Goal: Information Seeking & Learning: Learn about a topic

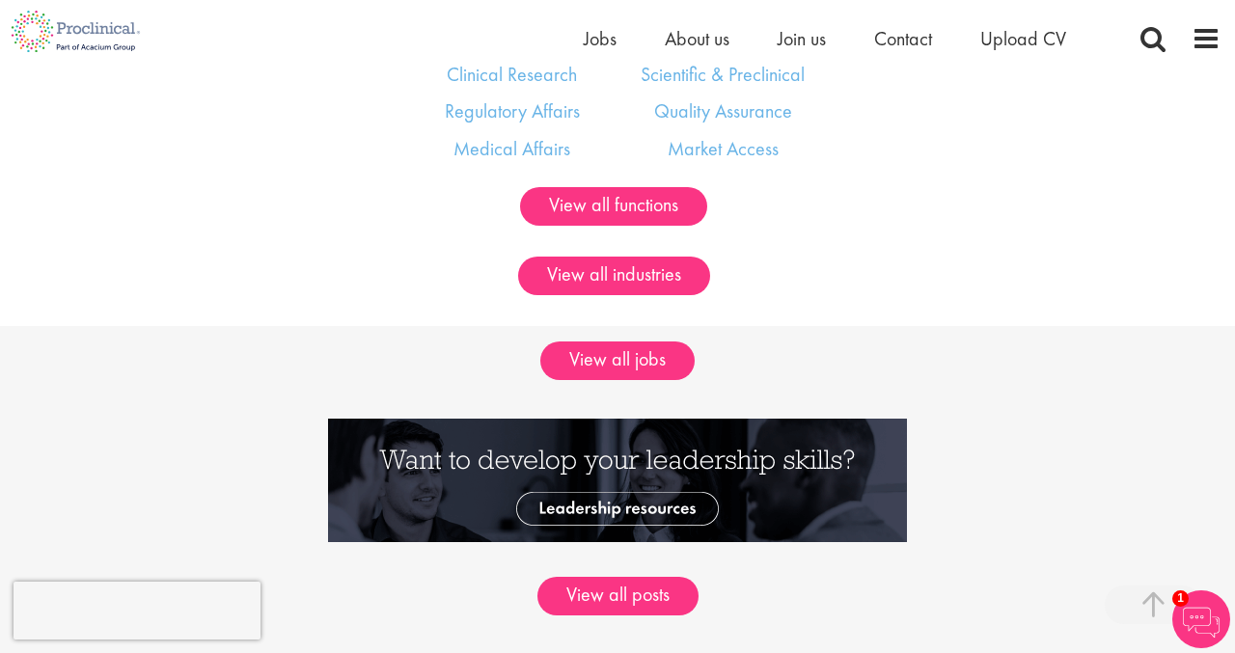
scroll to position [1311, 0]
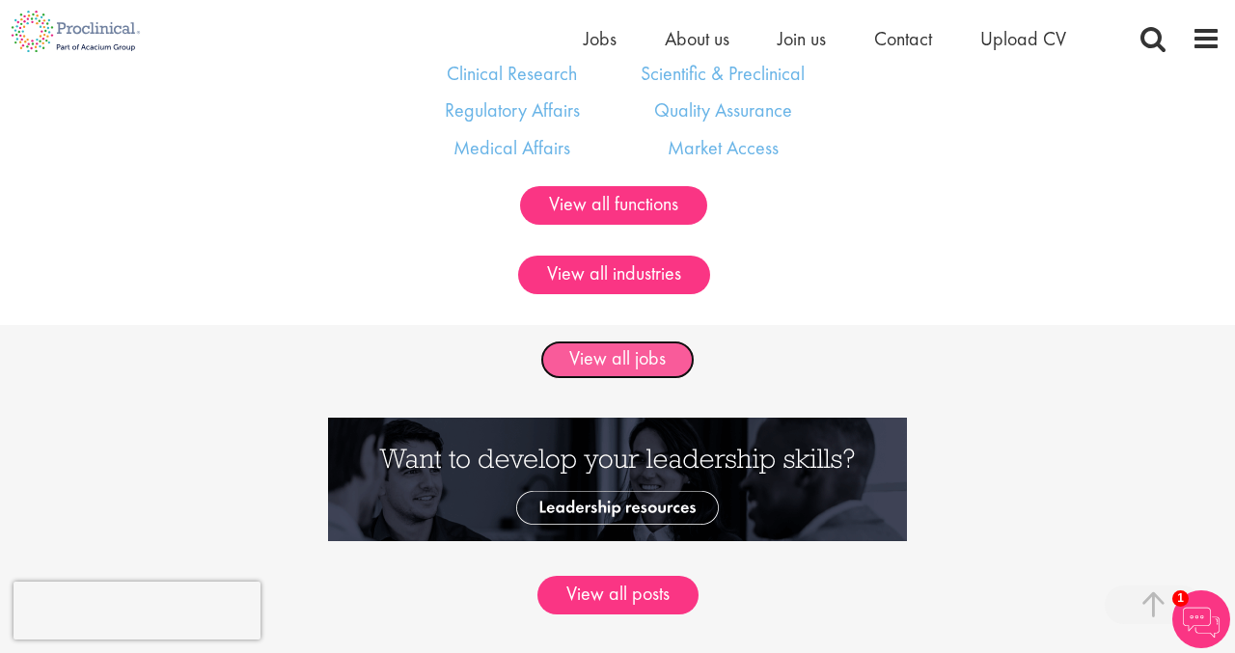
click at [631, 363] on link "View all jobs" at bounding box center [617, 360] width 154 height 39
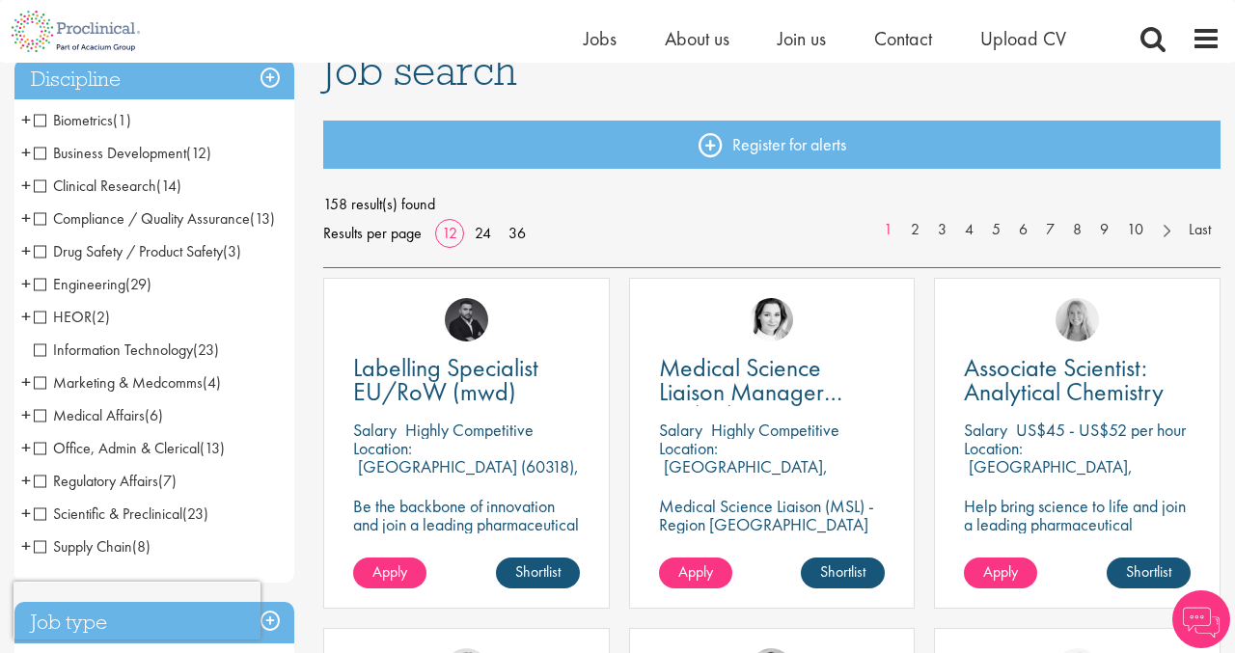
scroll to position [160, 0]
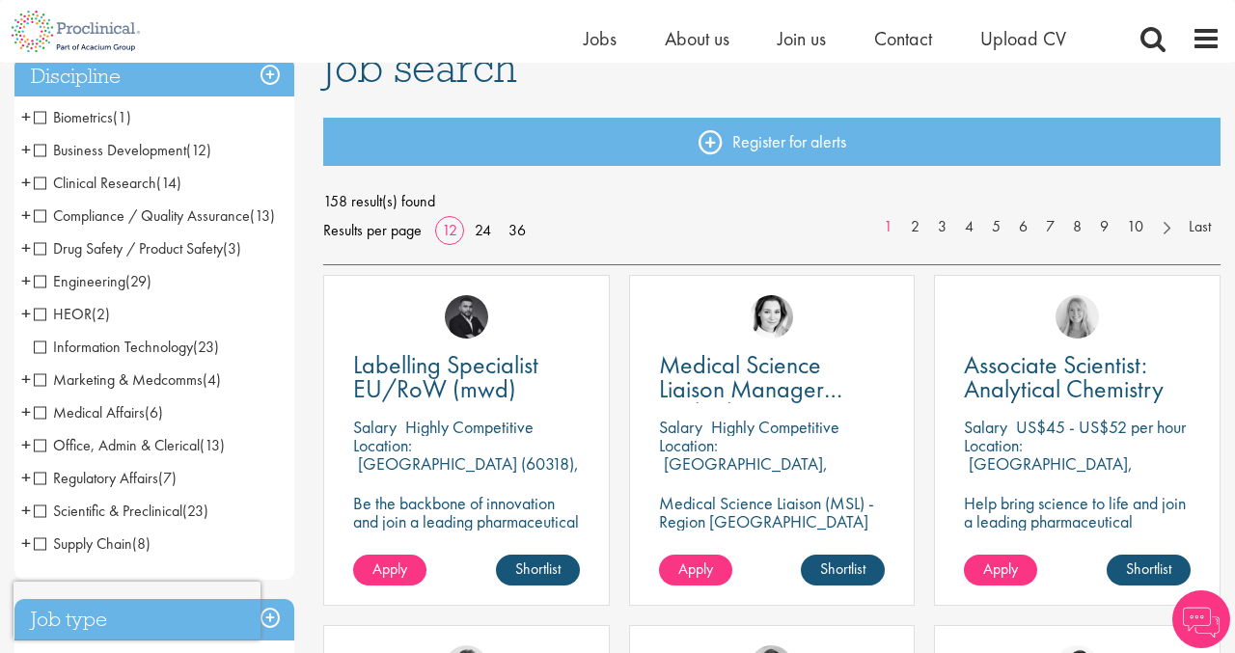
click at [130, 357] on span "Information Technology" at bounding box center [113, 347] width 159 height 20
click at [41, 357] on span "Information Technology" at bounding box center [113, 347] width 159 height 20
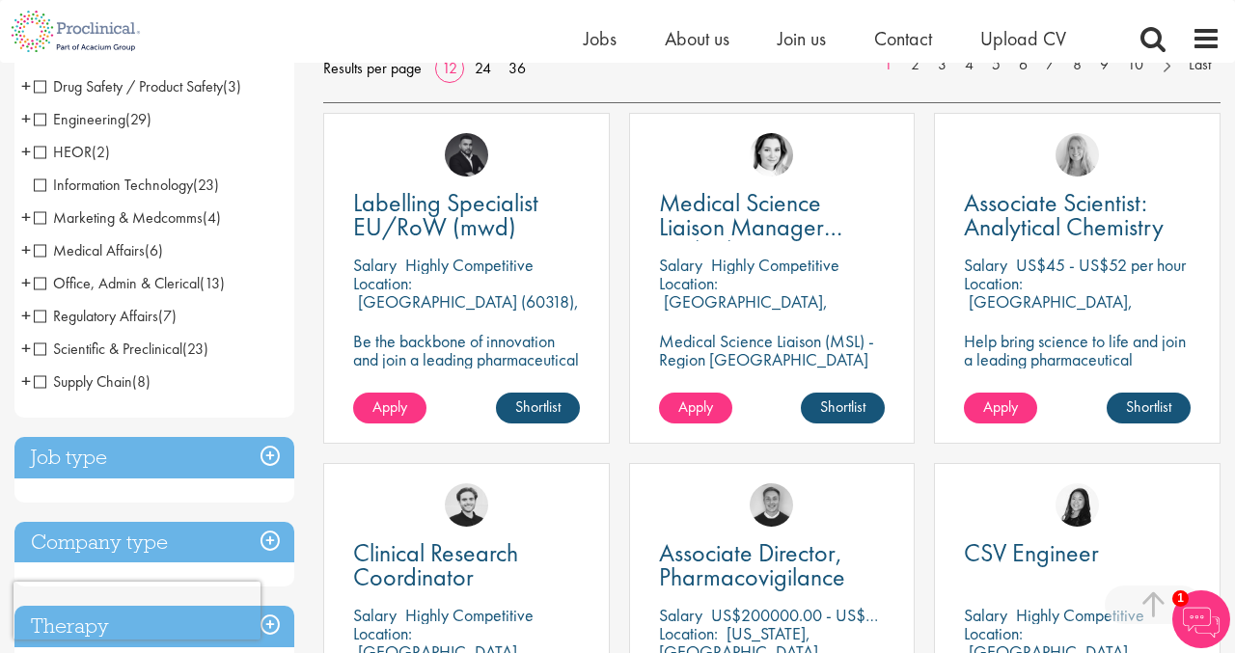
scroll to position [357, 0]
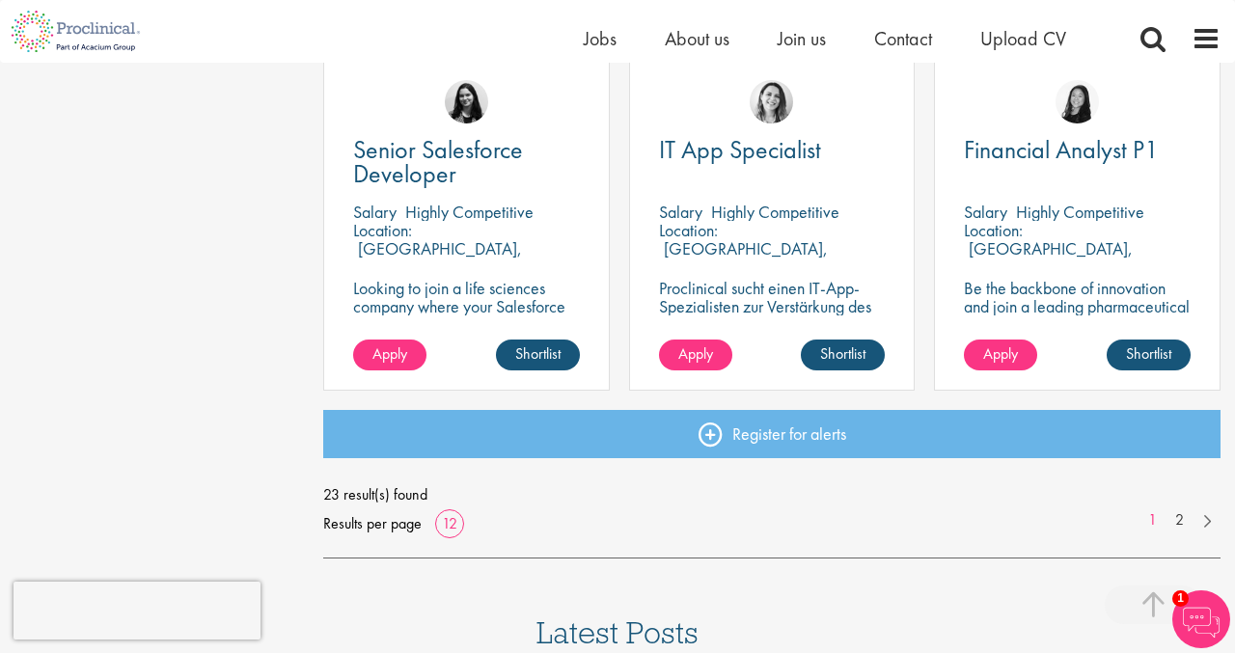
scroll to position [1428, 0]
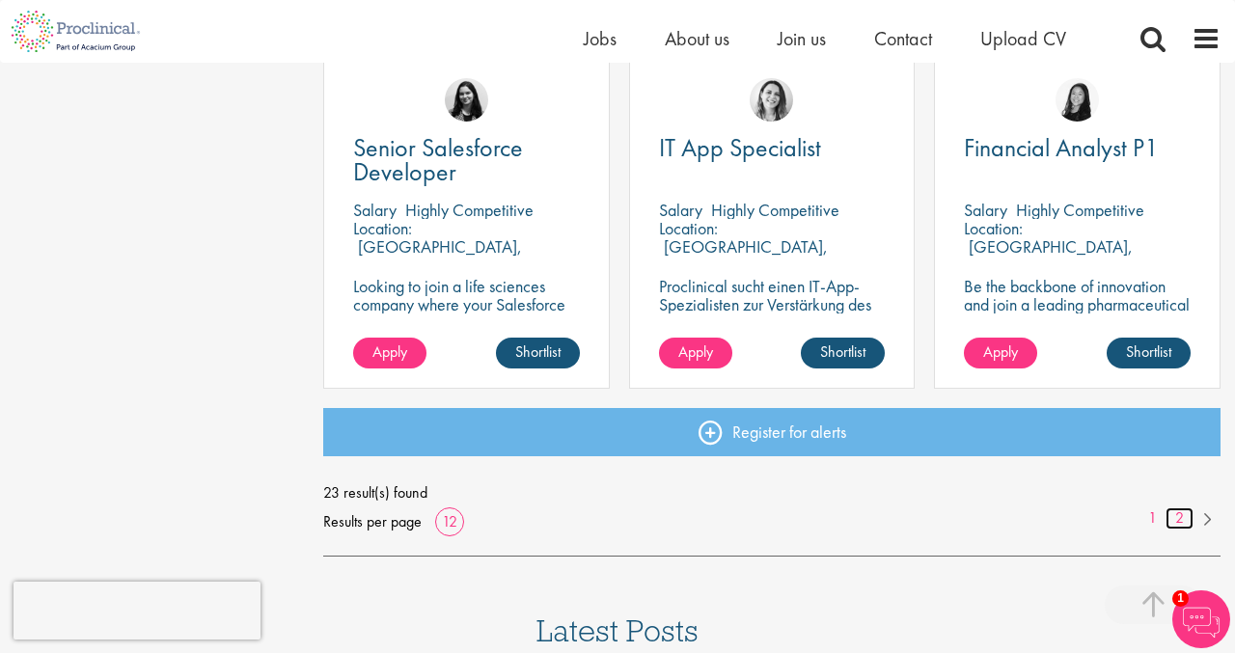
click at [1177, 519] on link "2" at bounding box center [1180, 519] width 28 height 22
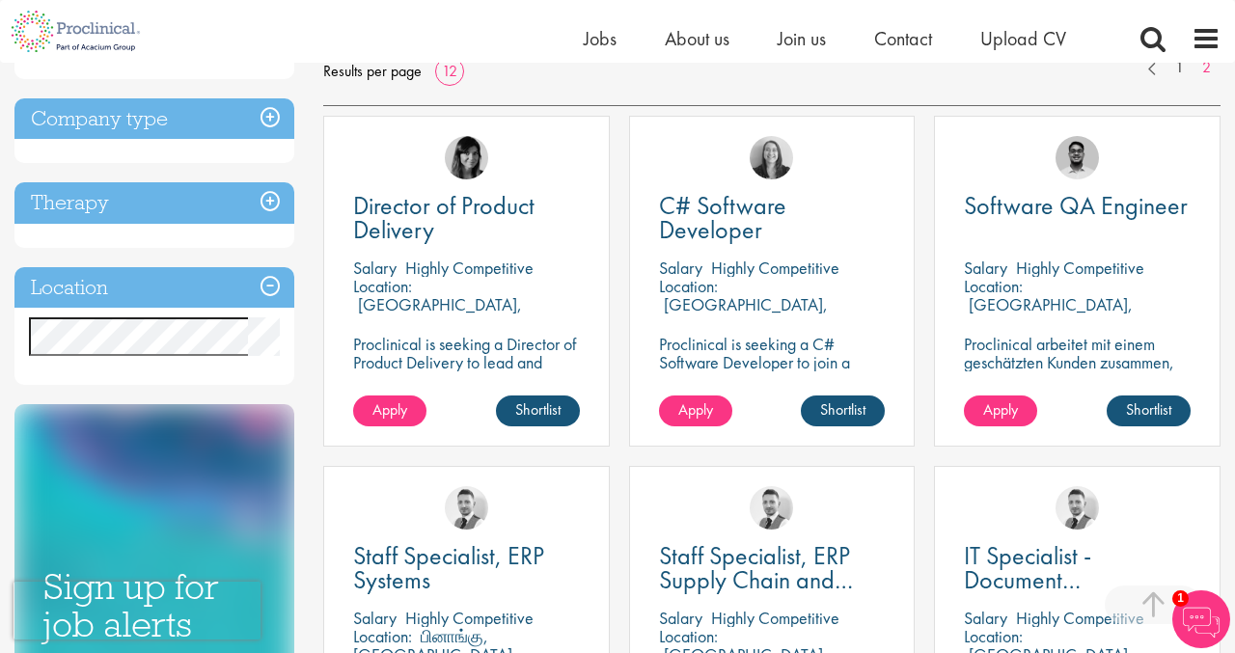
scroll to position [320, 0]
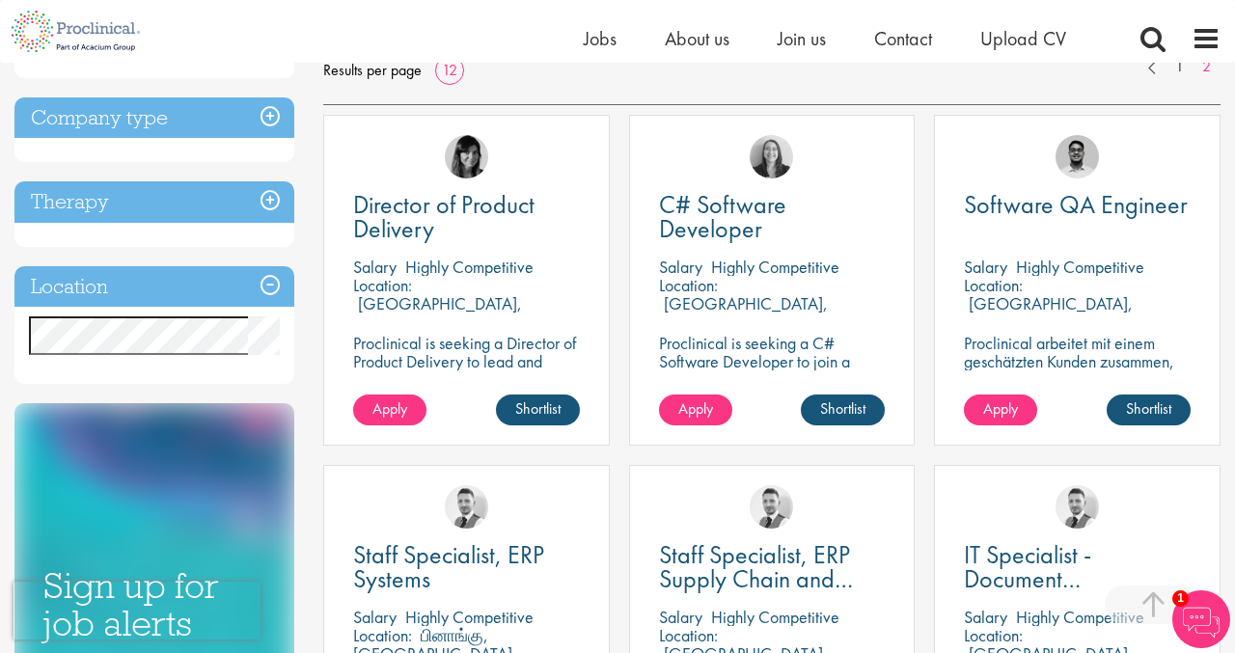
click at [518, 293] on p "Mechelen, België" at bounding box center [437, 312] width 169 height 41
click at [453, 359] on p "Proclinical is seeking a Director of Product Delivery to lead and optimize prod…" at bounding box center [466, 380] width 227 height 92
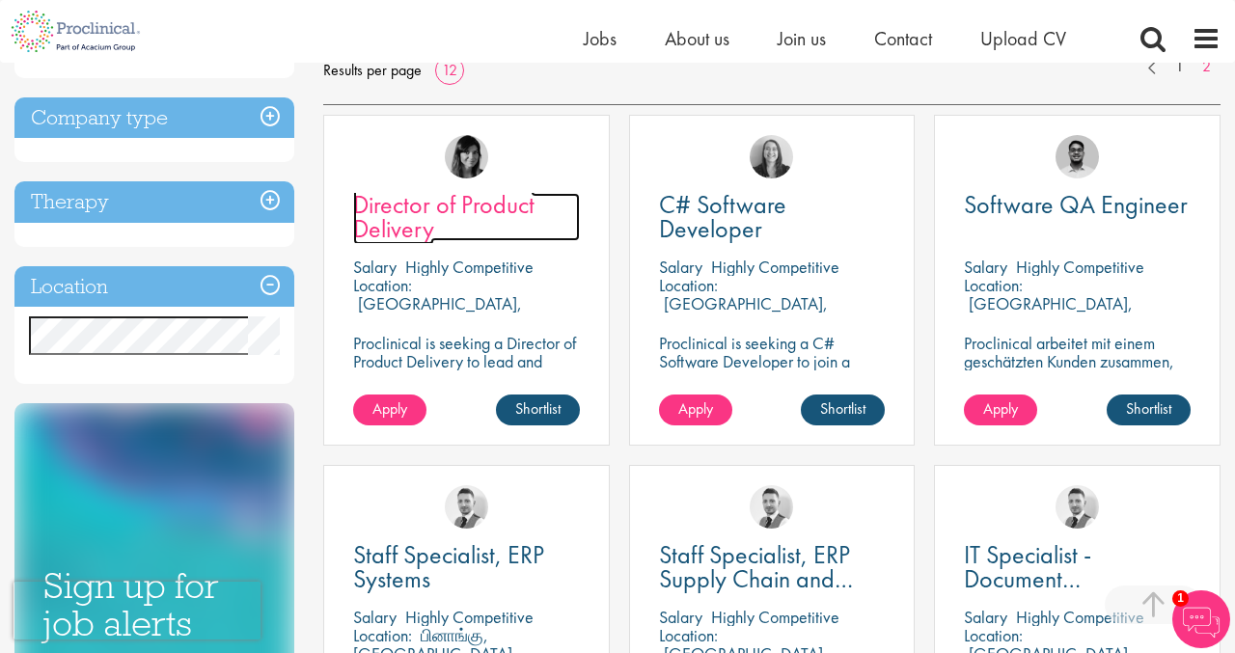
click at [388, 226] on span "Director of Product Delivery" at bounding box center [443, 216] width 181 height 57
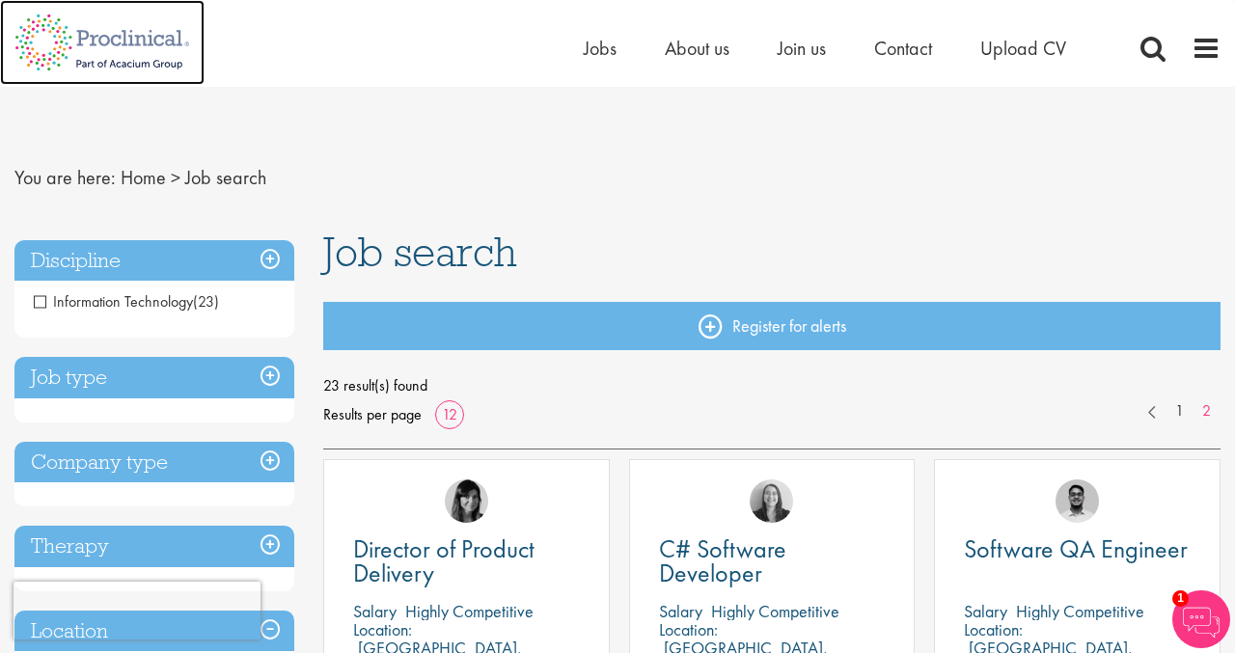
click at [107, 33] on img at bounding box center [102, 42] width 205 height 85
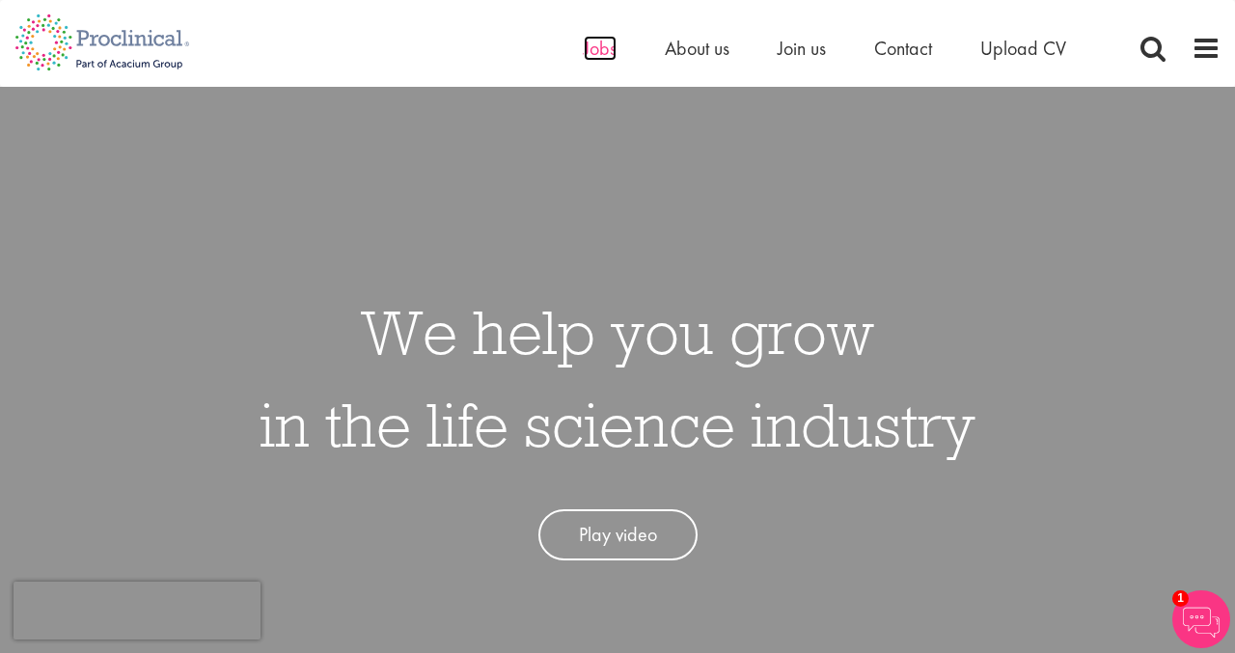
click at [600, 42] on span "Jobs" at bounding box center [600, 48] width 33 height 25
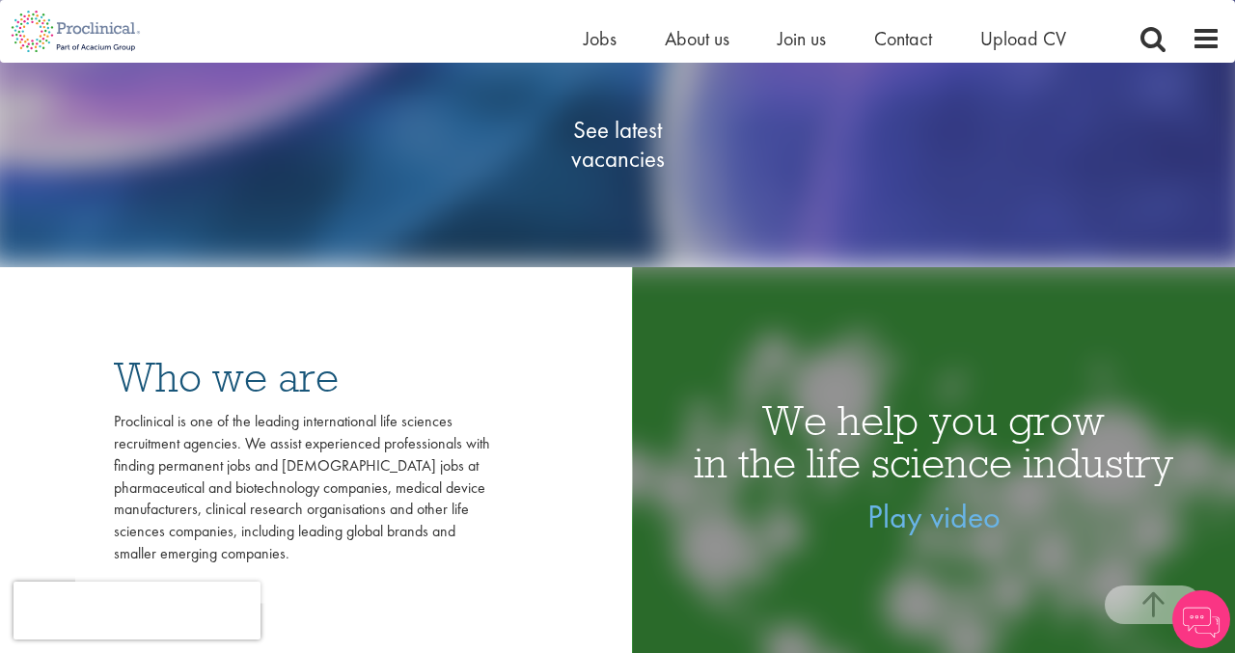
scroll to position [349, 0]
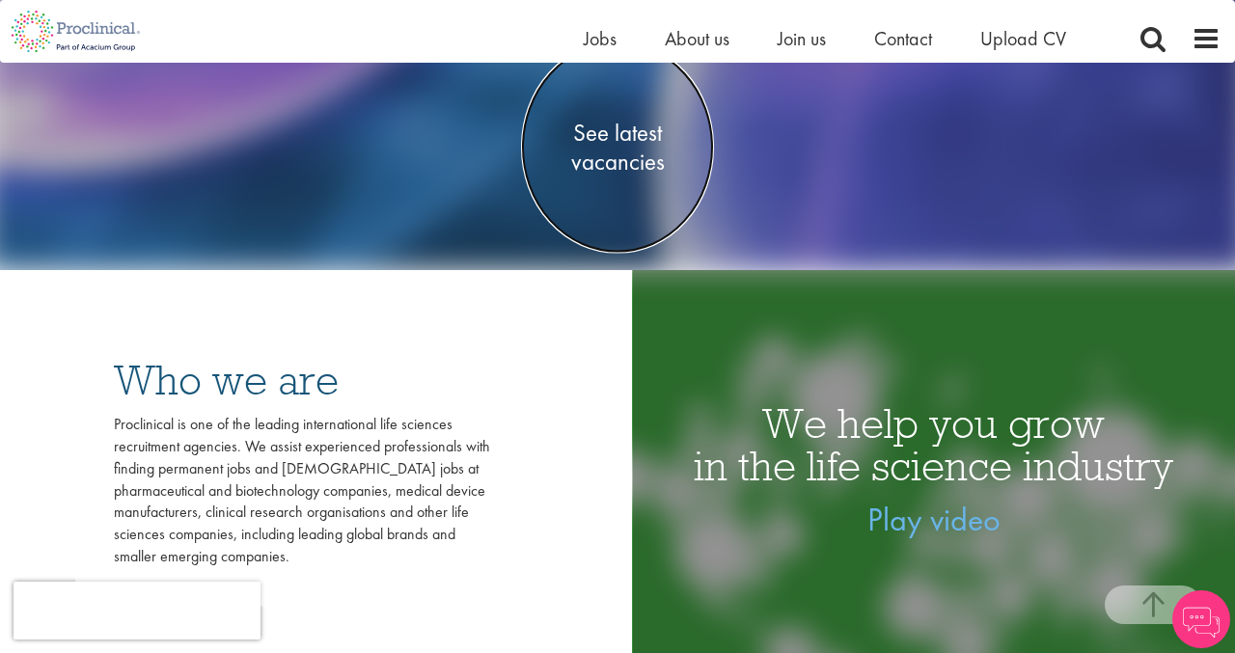
click at [625, 143] on span "See latest vacancies" at bounding box center [617, 148] width 193 height 58
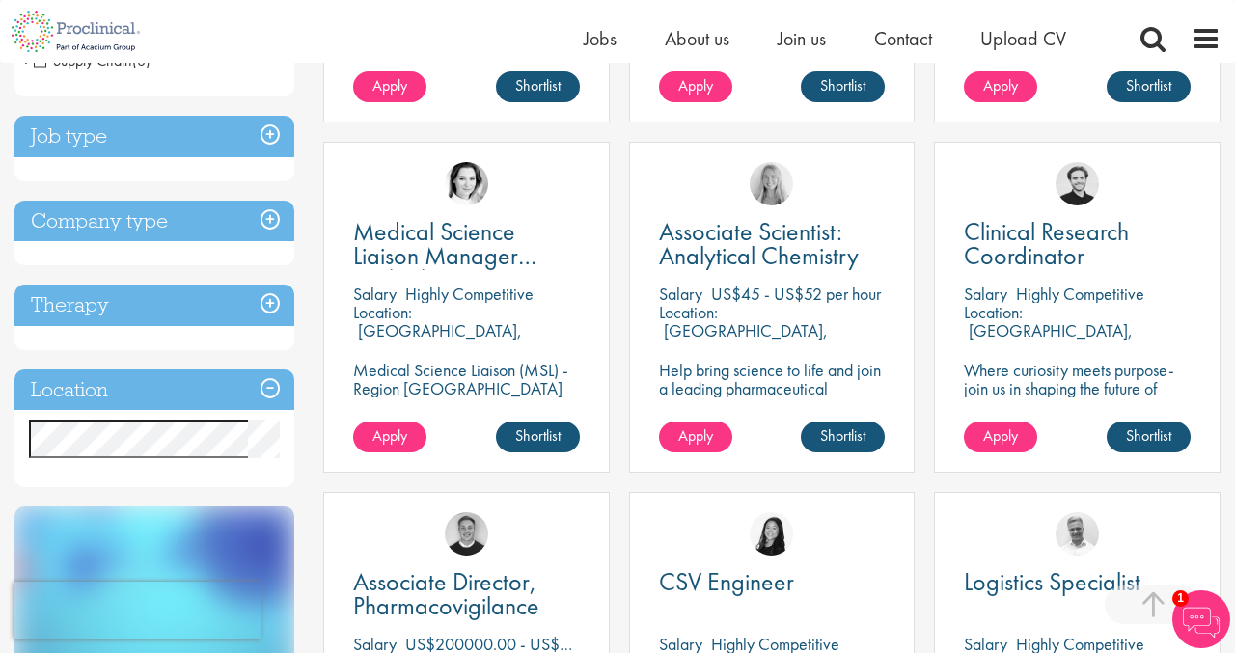
scroll to position [666, 0]
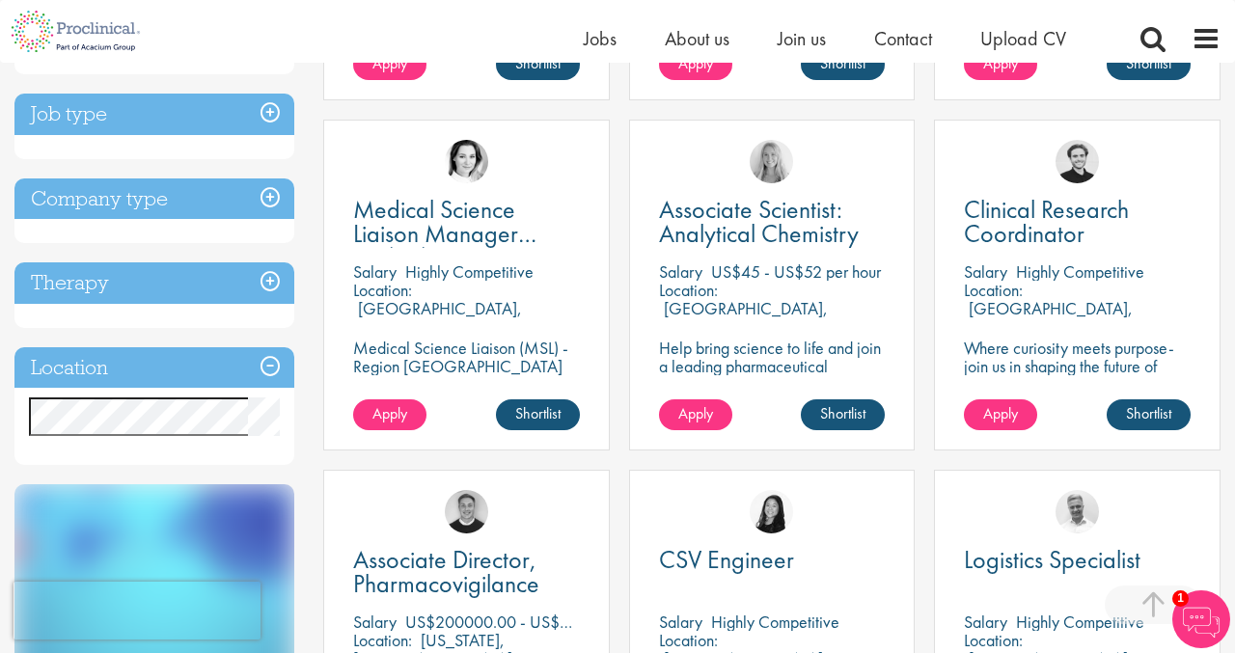
click at [277, 131] on h3 "Job type" at bounding box center [154, 114] width 280 height 41
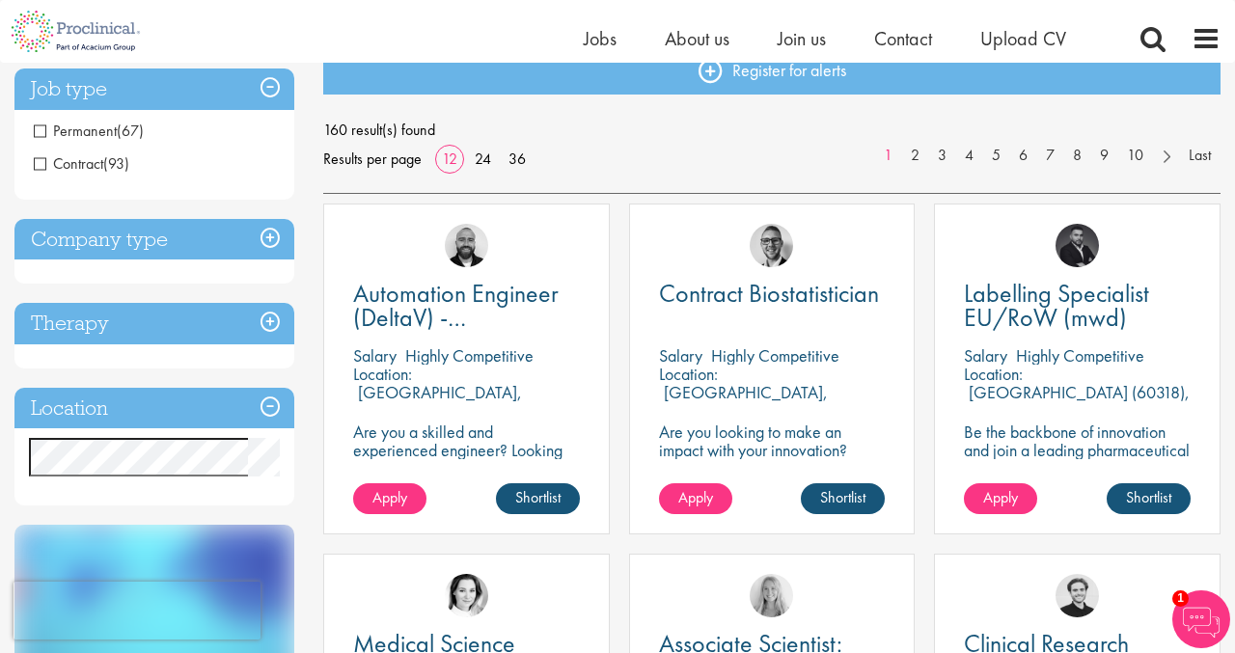
scroll to position [230, 0]
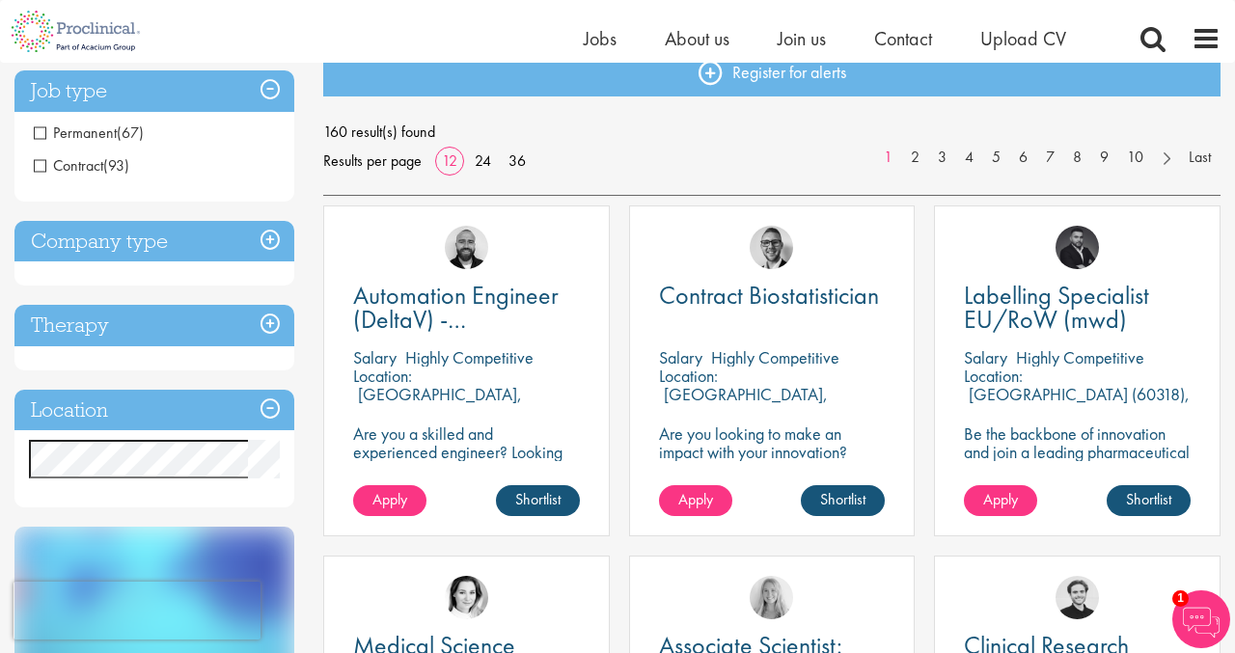
click at [274, 323] on h3 "Therapy" at bounding box center [154, 325] width 280 height 41
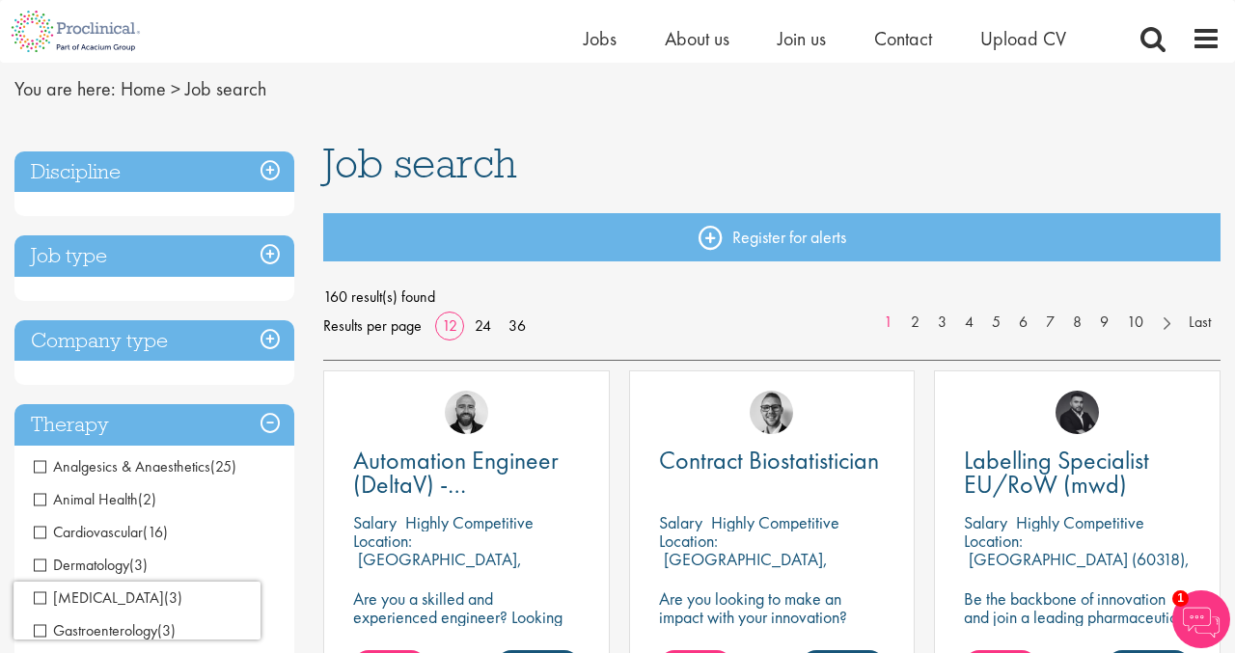
scroll to position [57, 0]
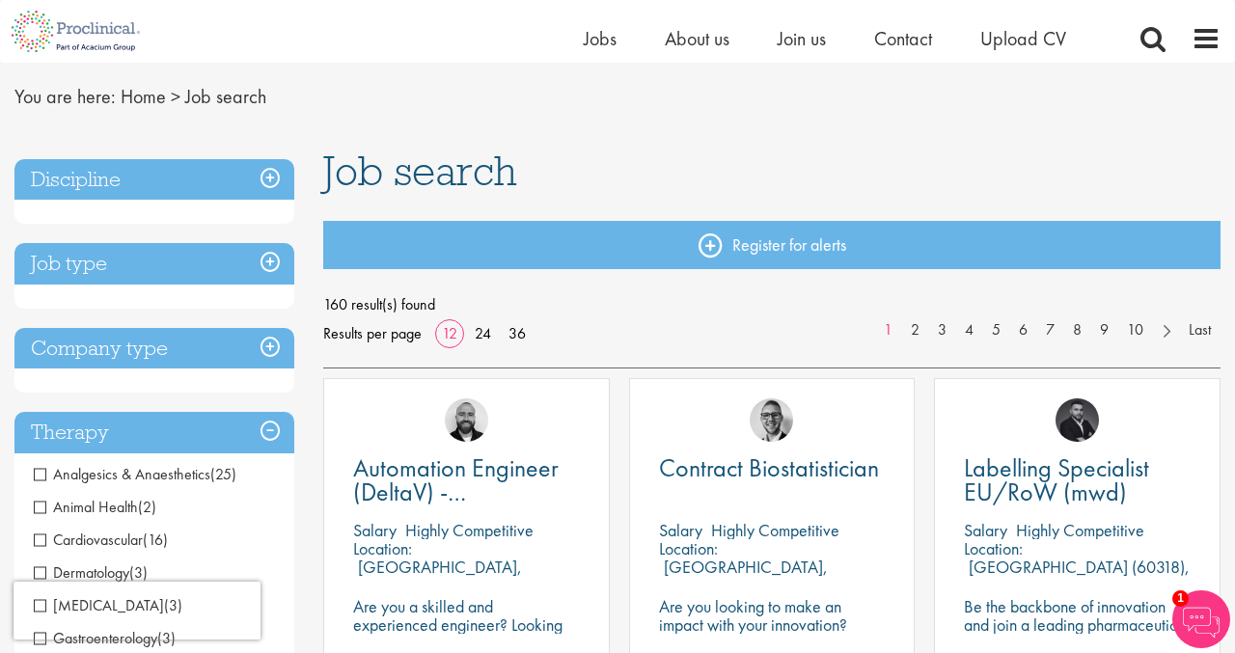
click at [264, 348] on h3 "Company type" at bounding box center [154, 348] width 280 height 41
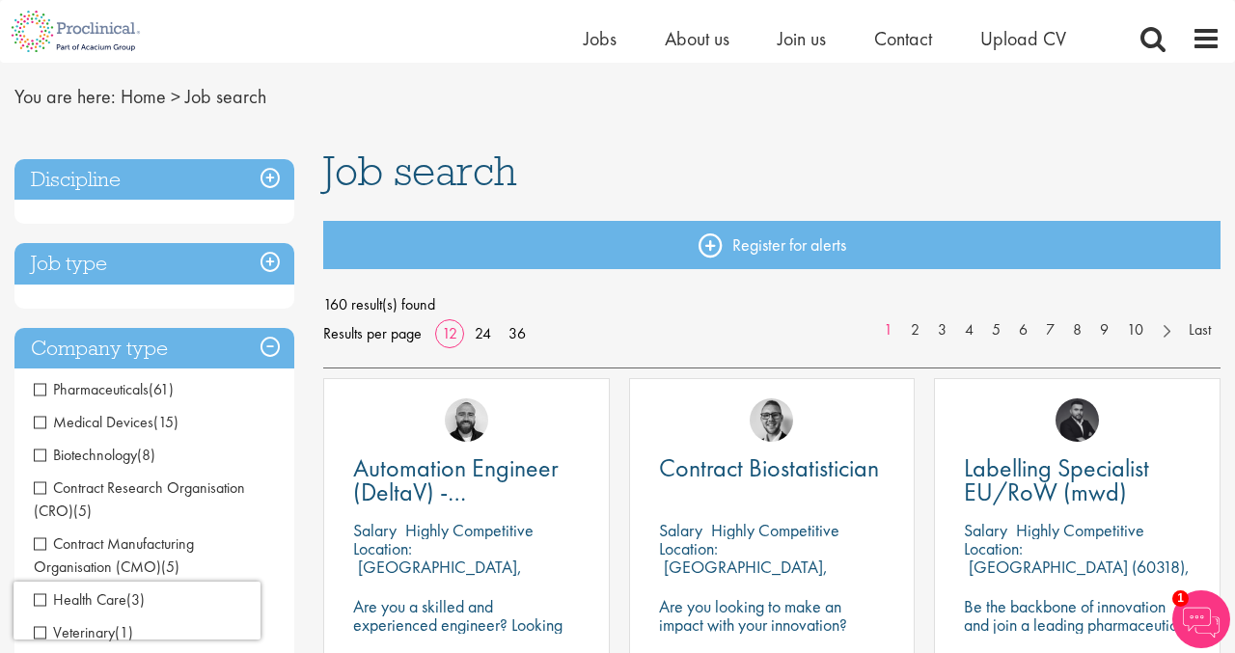
click at [271, 255] on h3 "Job type" at bounding box center [154, 263] width 280 height 41
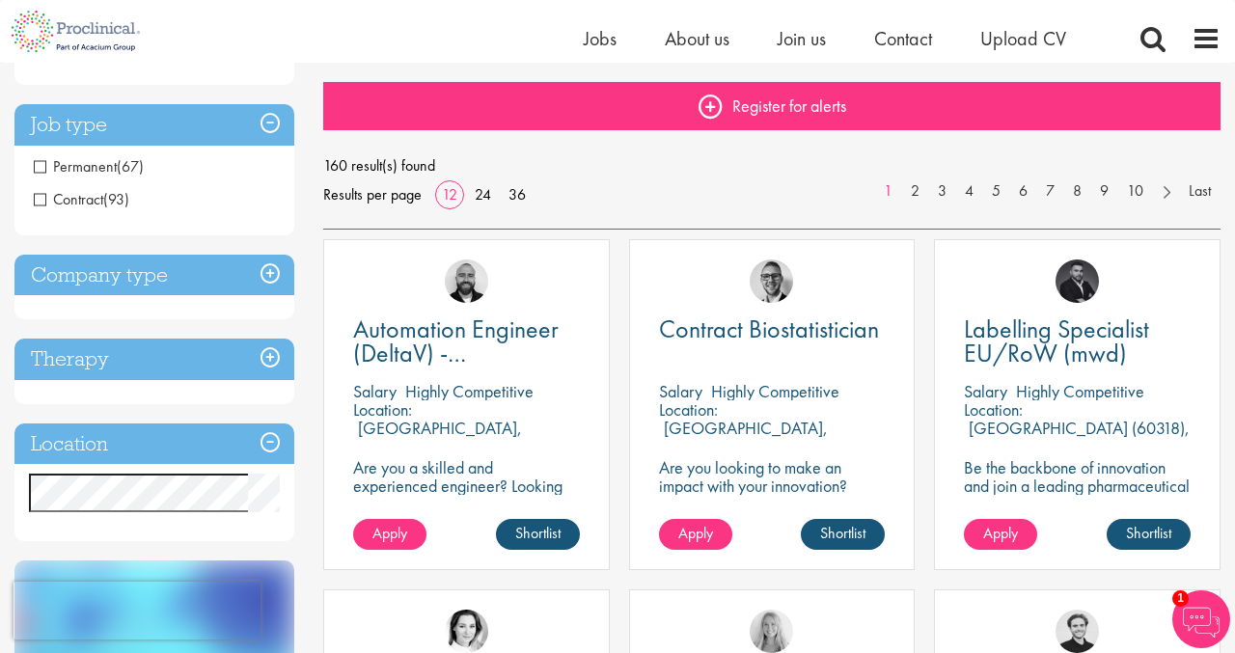
scroll to position [188, 0]
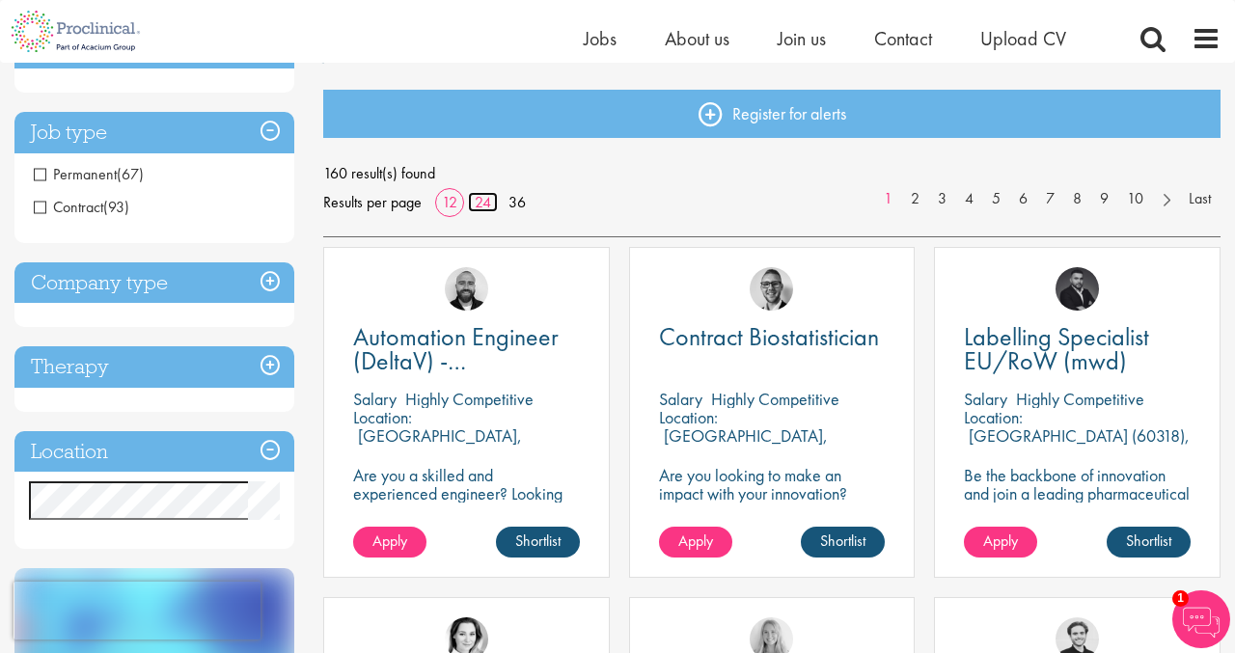
click at [480, 204] on link "24" at bounding box center [483, 202] width 30 height 20
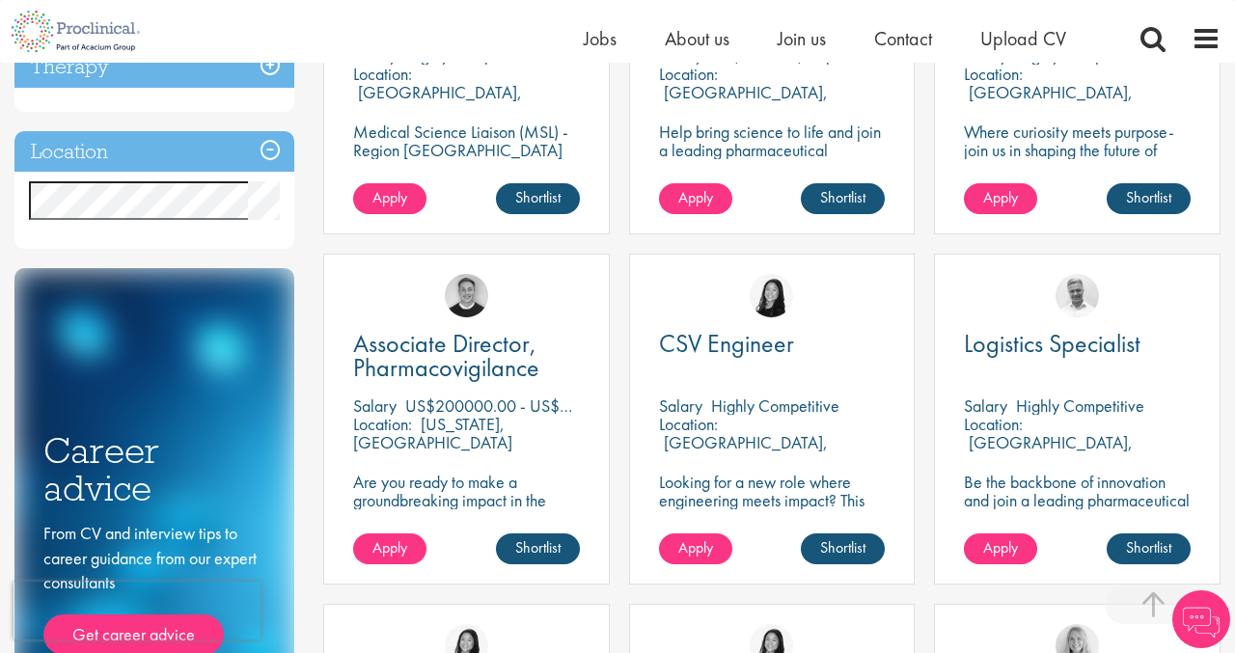
scroll to position [879, 0]
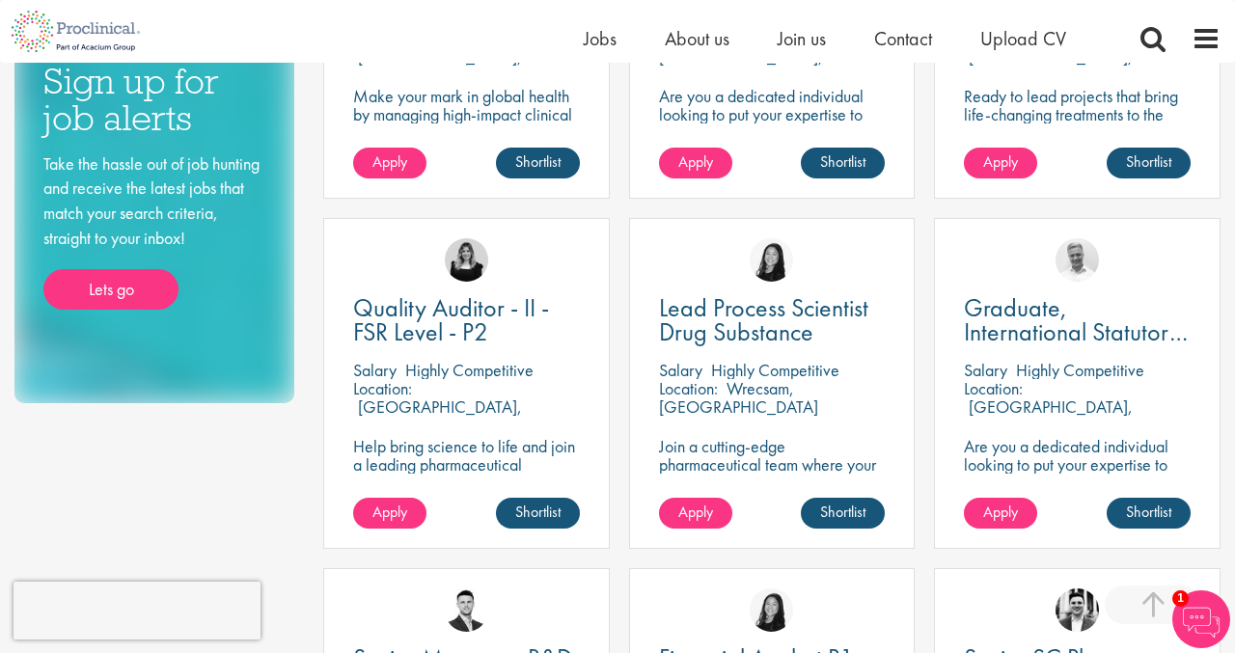
scroll to position [1207, 0]
